Goal: Complete application form

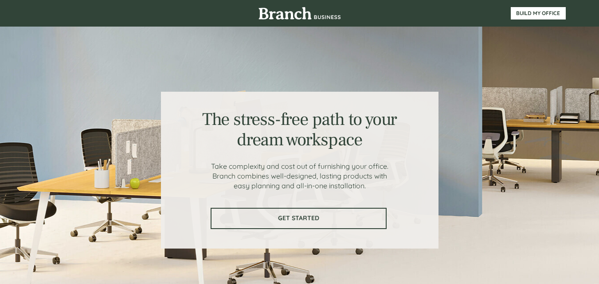
click at [307, 216] on span "GET STARTED" at bounding box center [299, 219] width 174 height 8
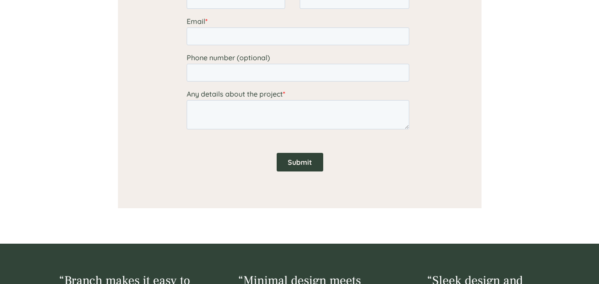
scroll to position [760, 0]
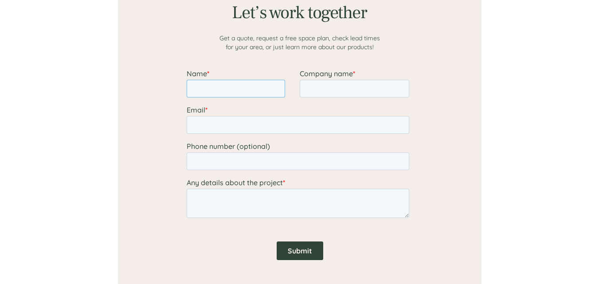
drag, startPoint x: 224, startPoint y: 92, endPoint x: 227, endPoint y: 97, distance: 5.2
click at [224, 92] on input "Name *" at bounding box center [235, 89] width 98 height 18
type input "[PERSON_NAME]"
type input "Arhab LLC"
type input "[PERSON_NAME][EMAIL_ADDRESS][DOMAIN_NAME]"
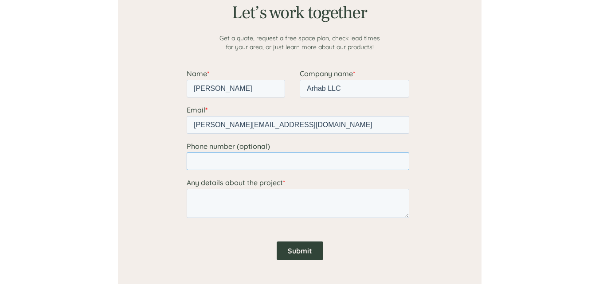
type input "14754771967"
click at [255, 205] on textarea "Any details about the project *" at bounding box center [297, 203] width 223 height 29
paste textarea "RFQ-Furniture"
type textarea "RFQ-Furniture"
drag, startPoint x: 307, startPoint y: 253, endPoint x: 319, endPoint y: 250, distance: 12.3
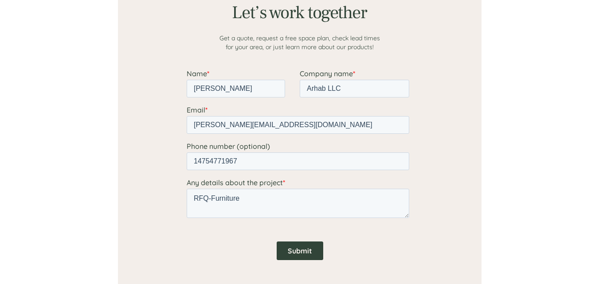
click at [306, 253] on input "Submit" at bounding box center [299, 251] width 47 height 19
